Goal: Find specific page/section: Find specific page/section

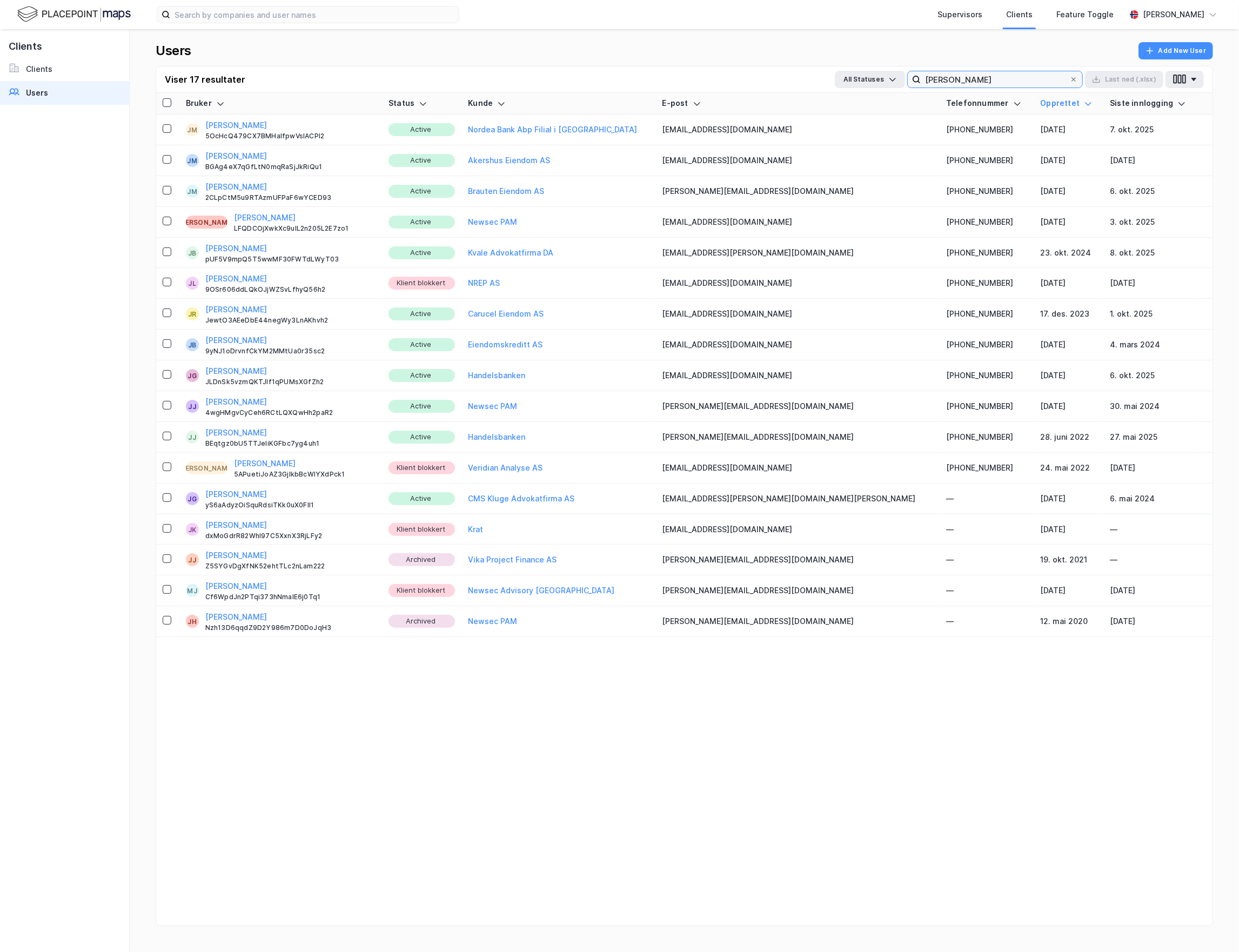
click at [963, 84] on input "[PERSON_NAME]" at bounding box center [994, 79] width 148 height 17
type input "j"
